Goal: Navigation & Orientation: Find specific page/section

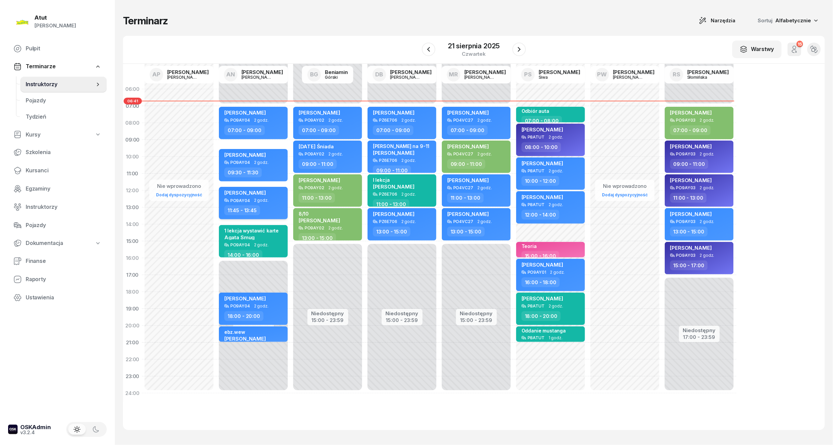
click at [238, 194] on span "[PERSON_NAME]" at bounding box center [245, 192] width 42 height 6
select select "11"
select select "45"
select select "13"
select select "45"
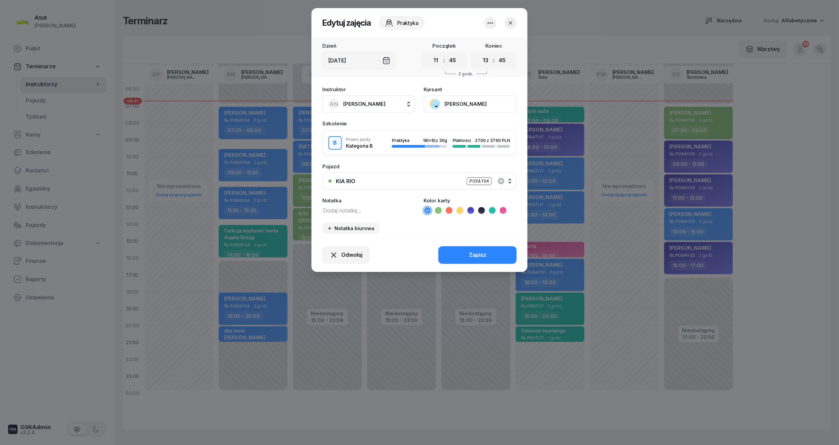
click at [454, 99] on button "[PERSON_NAME]" at bounding box center [470, 104] width 93 height 18
click at [449, 128] on div "Otwórz profil" at bounding box center [445, 127] width 33 height 9
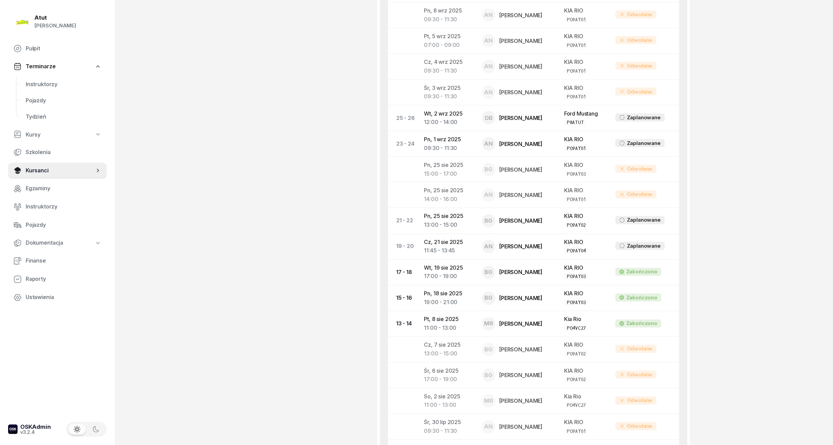
scroll to position [405, 0]
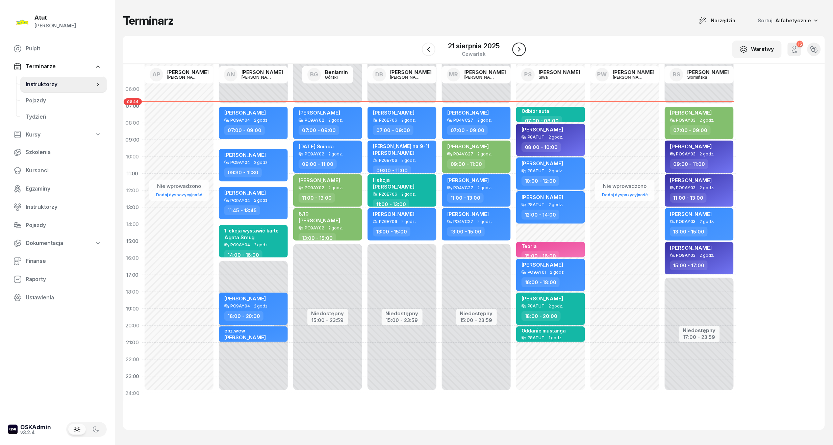
click at [521, 52] on icon "button" at bounding box center [519, 49] width 8 height 8
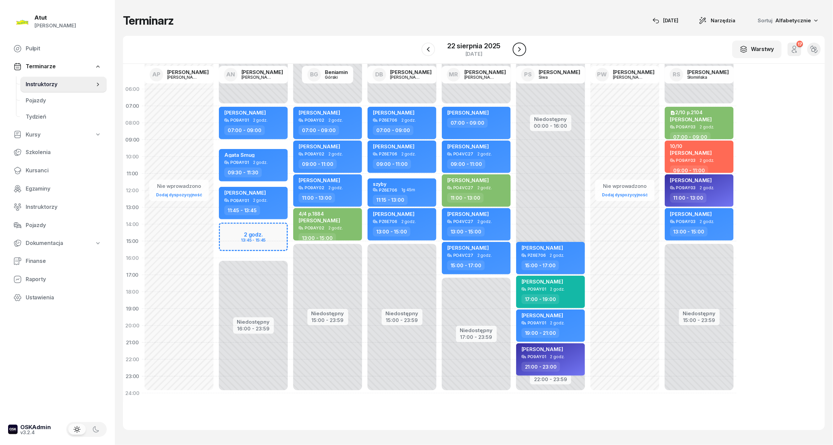
click at [521, 52] on icon "button" at bounding box center [519, 49] width 8 height 8
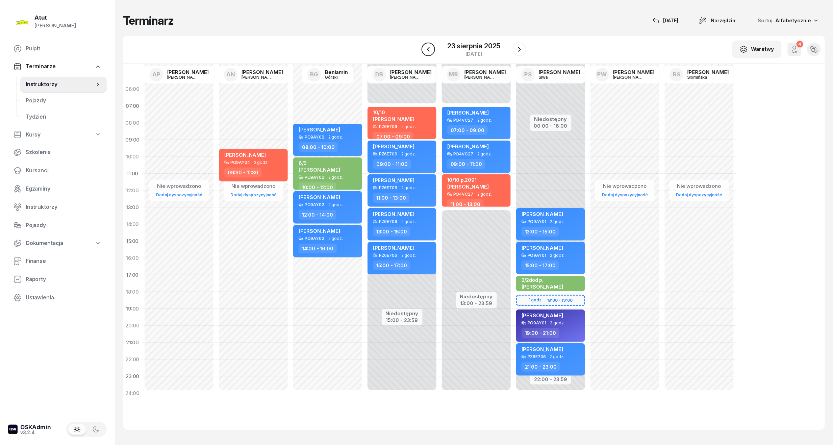
click at [425, 50] on icon "button" at bounding box center [428, 49] width 8 height 8
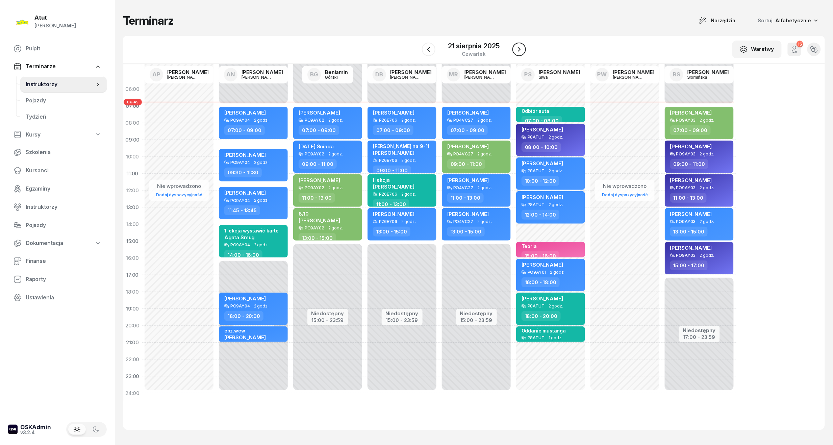
click at [520, 49] on icon "button" at bounding box center [519, 49] width 3 height 5
